Goal: Find specific page/section: Find specific page/section

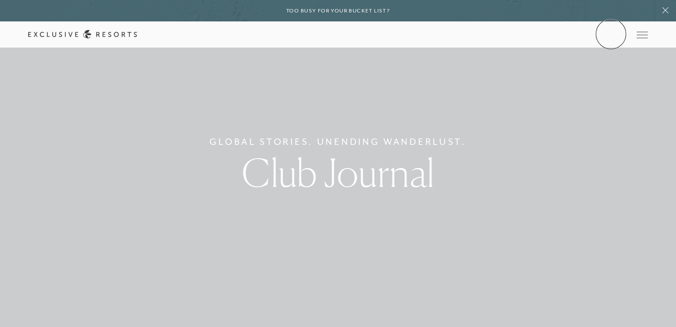
click at [0, 0] on link "Member Login" at bounding box center [0, 0] width 0 height 0
click at [0, 0] on icon at bounding box center [0, 0] width 0 height 0
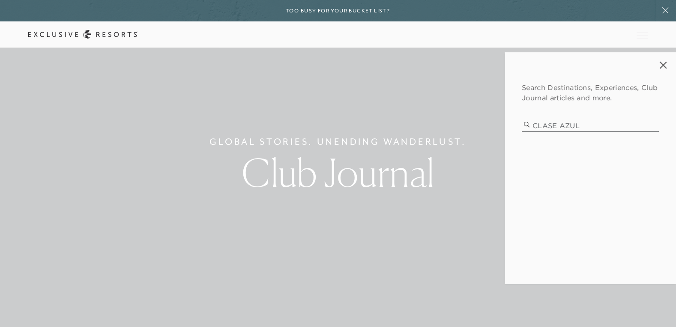
type input "CLASE AZUL"
click at [654, 126] on input "CLASE AZUL" at bounding box center [590, 126] width 137 height 12
type input "EXPERIENCES"
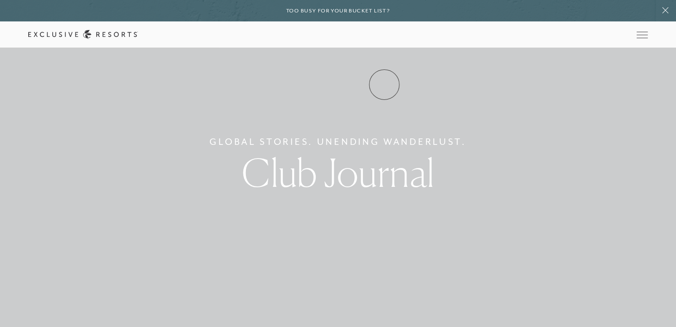
click at [0, 0] on link "Experience Collection" at bounding box center [0, 0] width 0 height 0
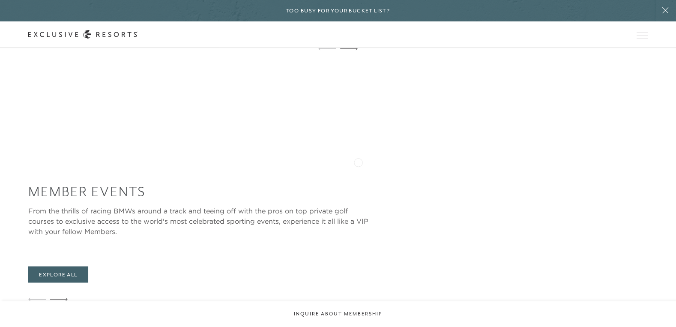
scroll to position [1321, 0]
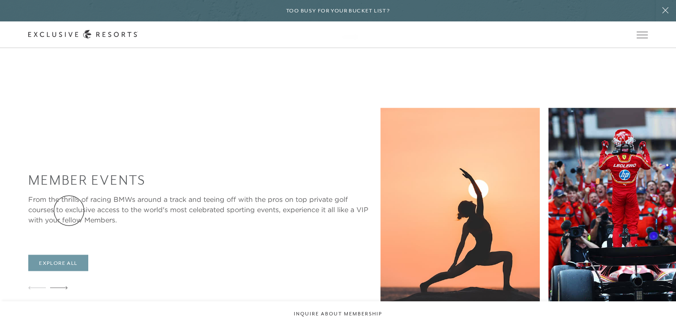
click at [69, 255] on link "Explore All" at bounding box center [58, 263] width 60 height 16
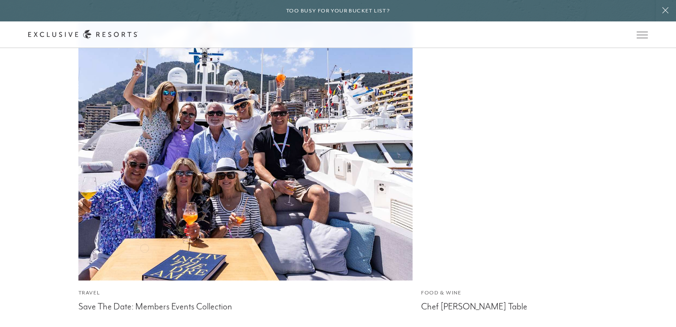
scroll to position [4230, 0]
